Goal: Task Accomplishment & Management: Manage account settings

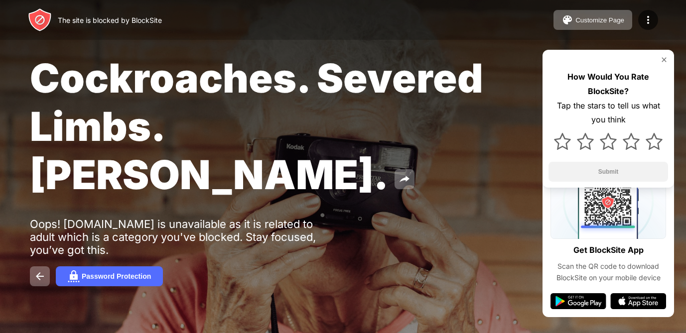
click at [662, 57] on img at bounding box center [664, 60] width 8 height 8
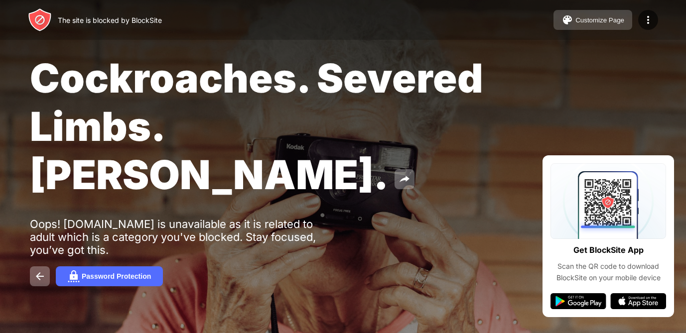
click at [605, 17] on div "Customize Page" at bounding box center [599, 19] width 49 height 7
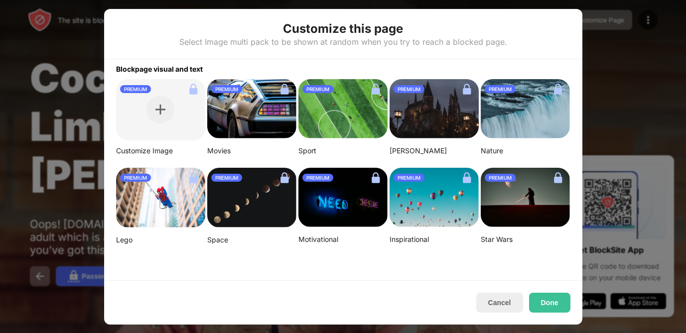
click at [516, 122] on img at bounding box center [525, 109] width 89 height 60
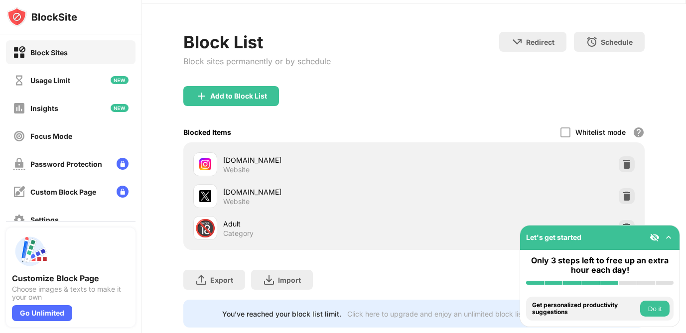
scroll to position [52, 0]
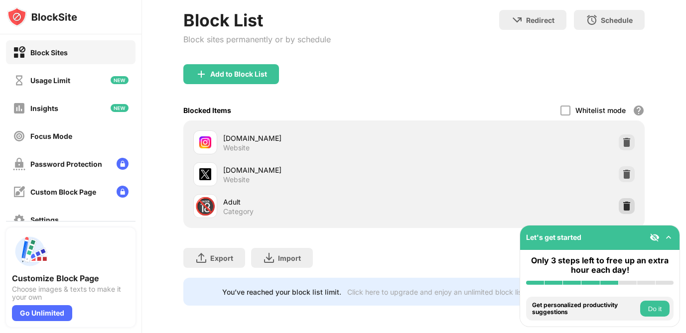
click at [625, 207] on img at bounding box center [627, 206] width 10 height 10
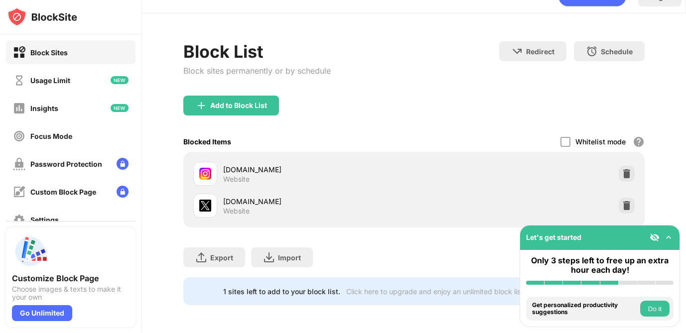
scroll to position [20, 0]
